Goal: Navigation & Orientation: Go to known website

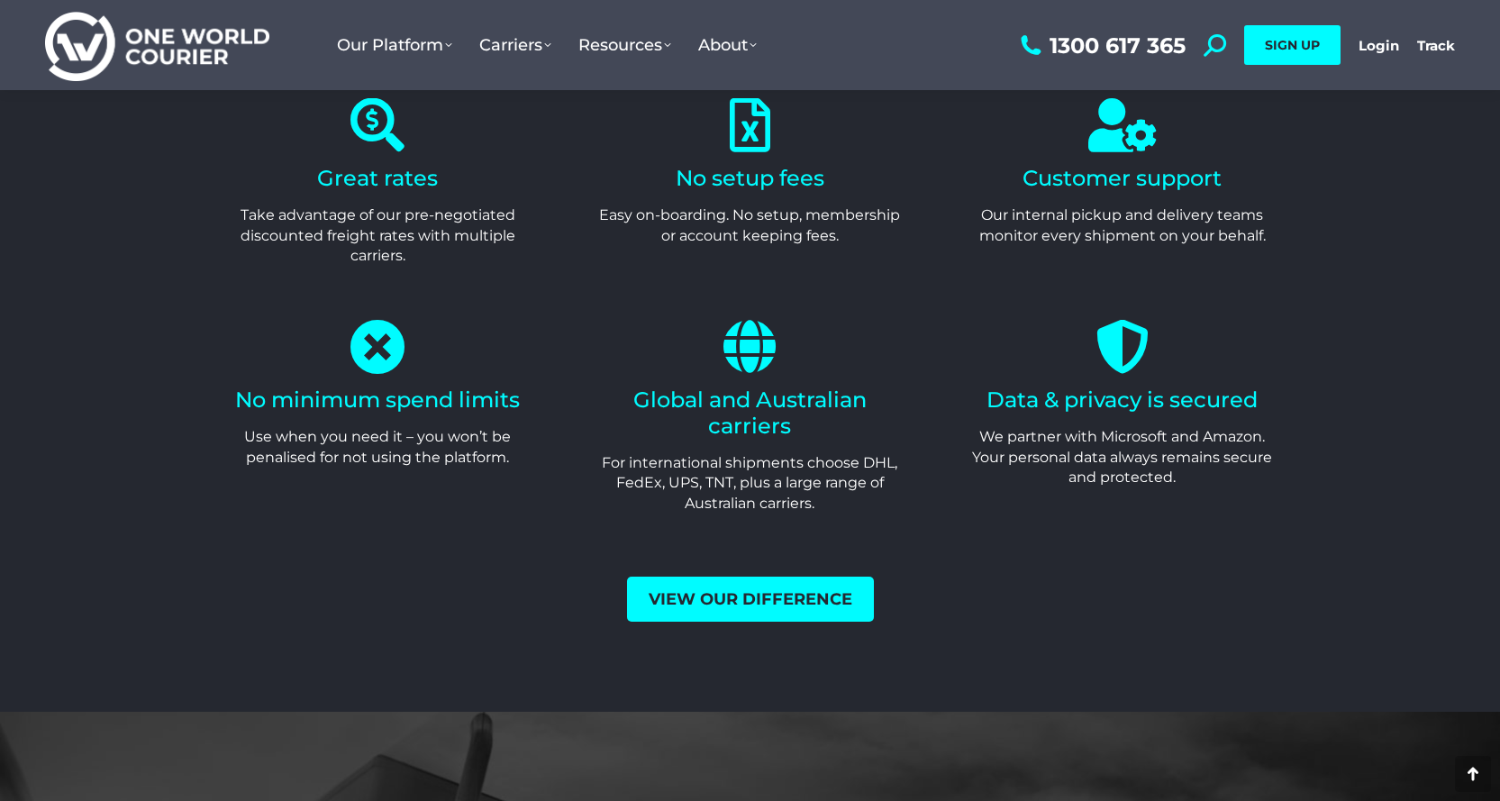
scroll to position [7012, 0]
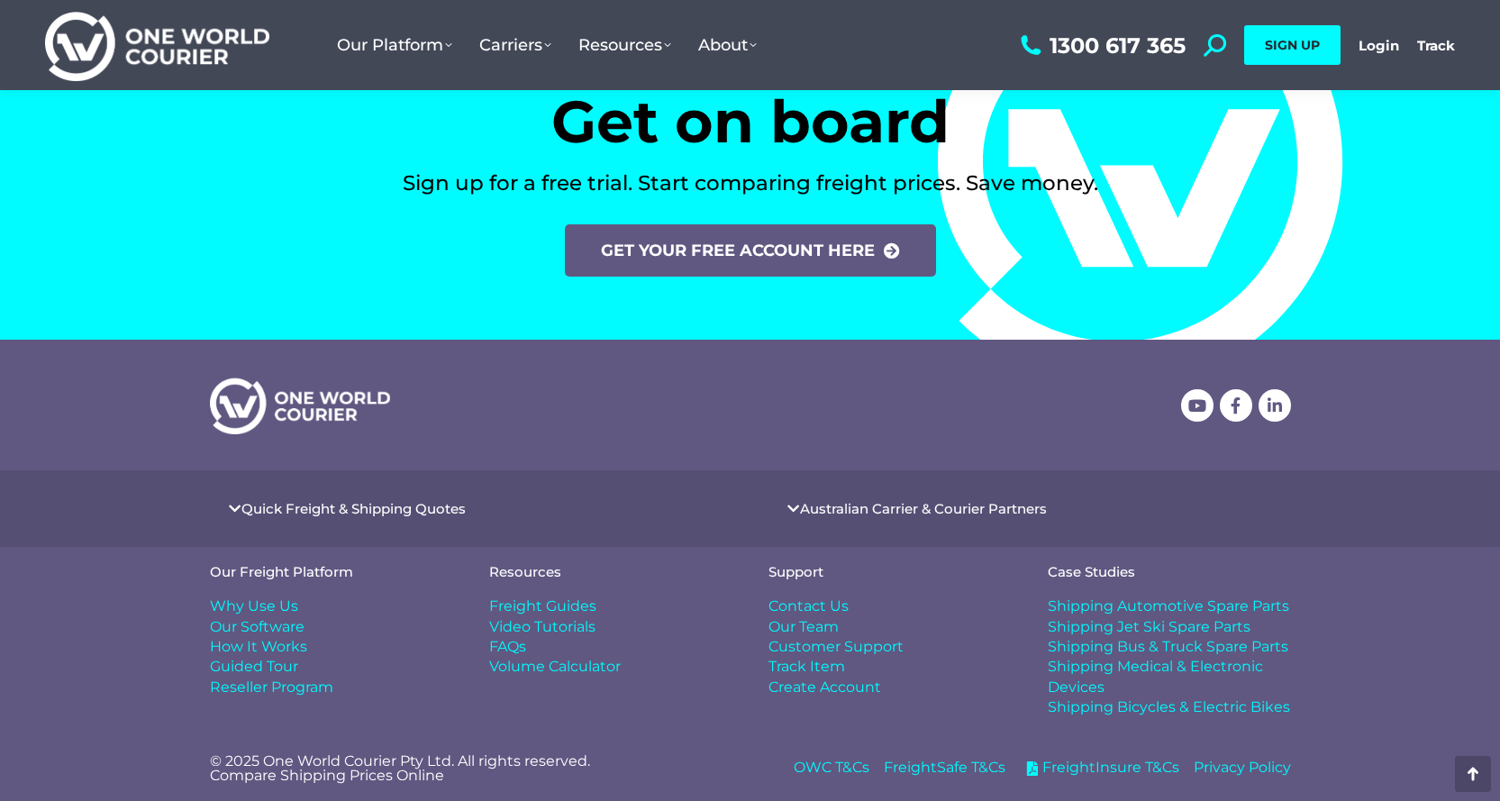
drag, startPoint x: 1462, startPoint y: 179, endPoint x: 1468, endPoint y: 201, distance: 22.5
click at [1462, 179] on section "Get on board Sign up for a free trial. Start comparing freight prices. Save mon…" at bounding box center [750, 184] width 1500 height 311
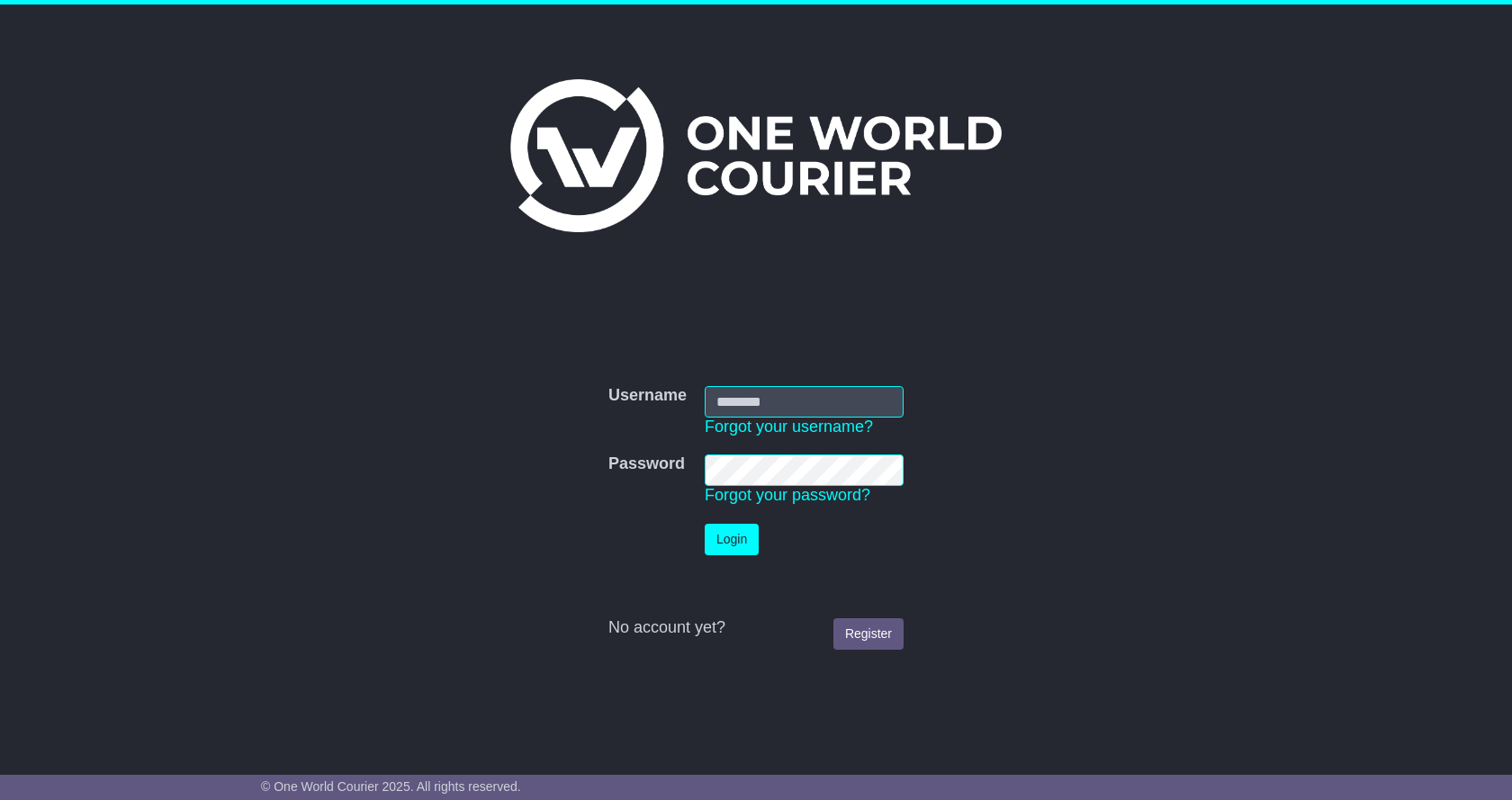
click at [1416, 195] on div "Username Username Forgot your username? Password Password Forgot your password?…" at bounding box center [756, 376] width 1512 height 741
